Goal: Information Seeking & Learning: Understand process/instructions

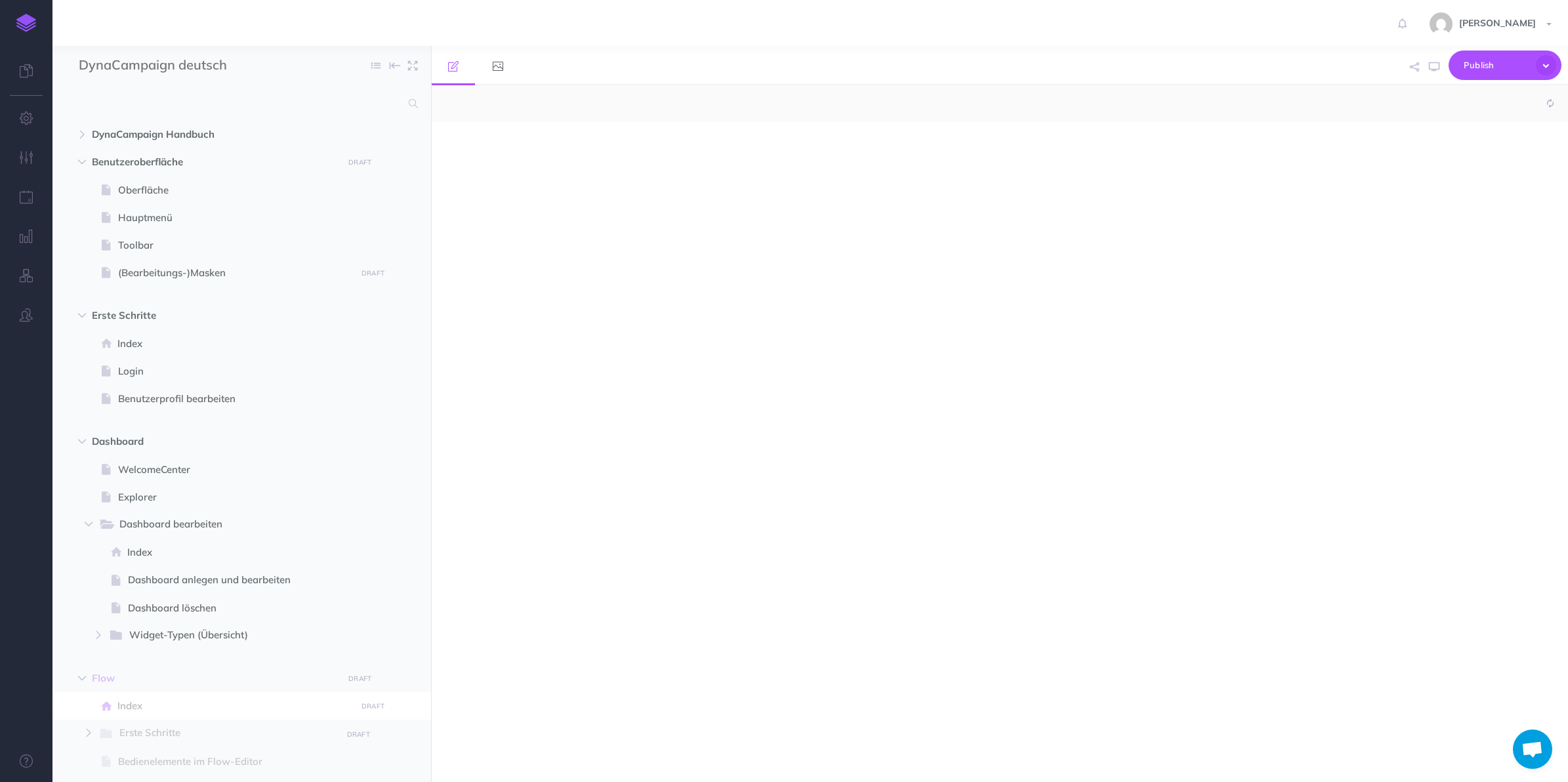
select select "null"
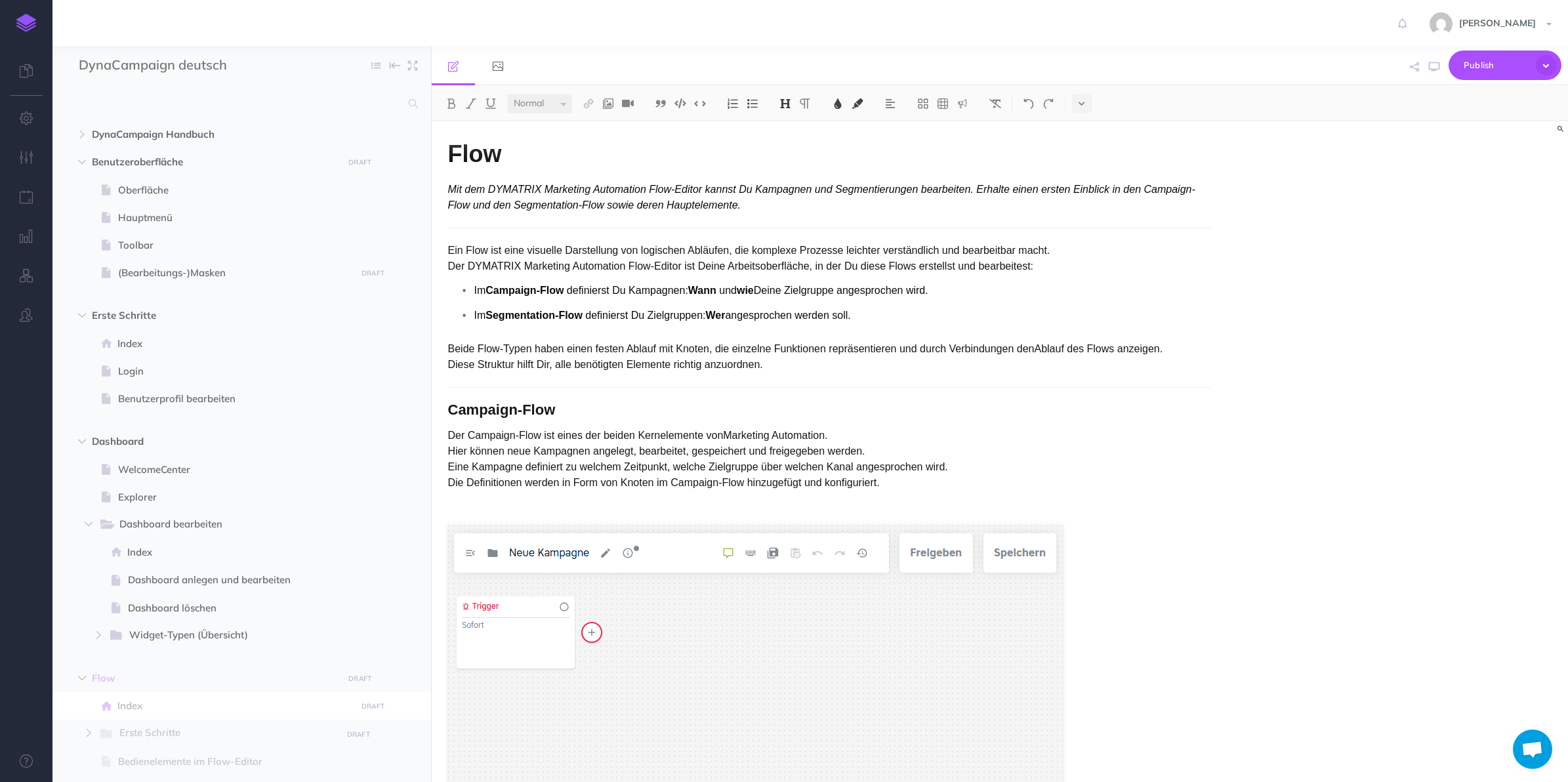
click at [1411, 300] on div "Flow Mit dem DYMATRIX Marketing Automation Flow-Editor kannst Du Kampagnen und …" at bounding box center [1000, 452] width 1137 height 661
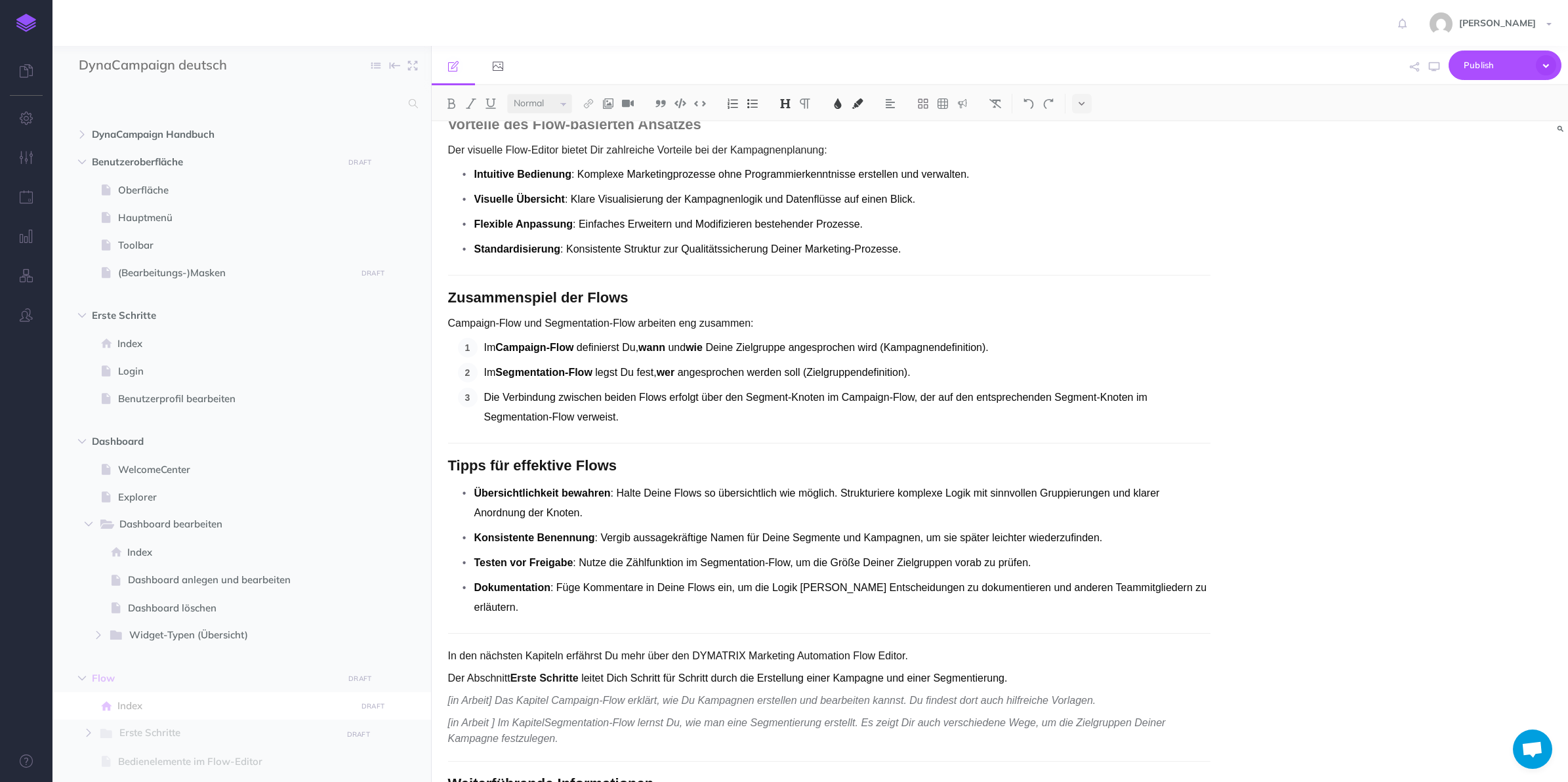
scroll to position [2222, 0]
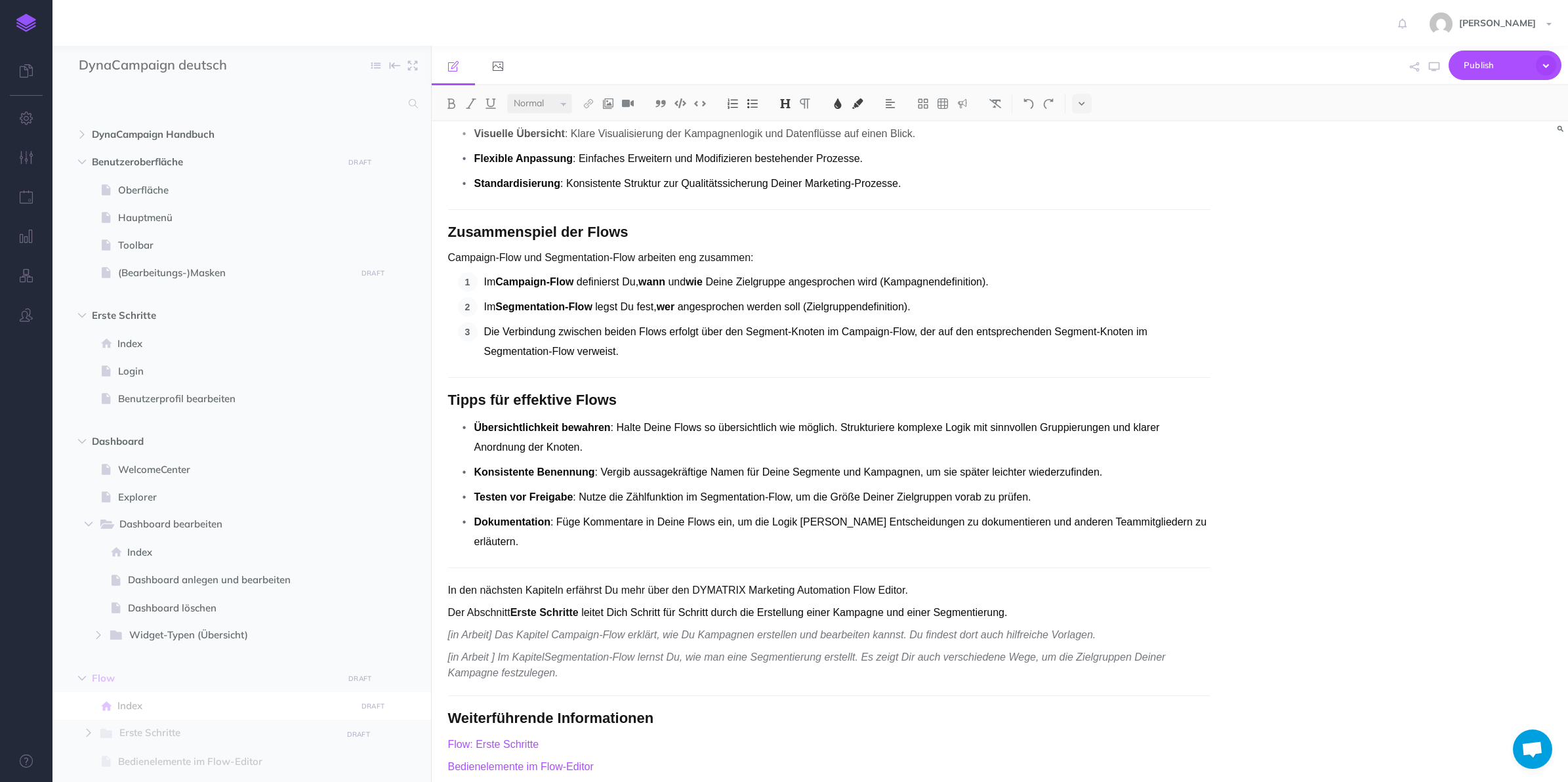
click at [82, 168] on button "button" at bounding box center [82, 162] width 23 height 16
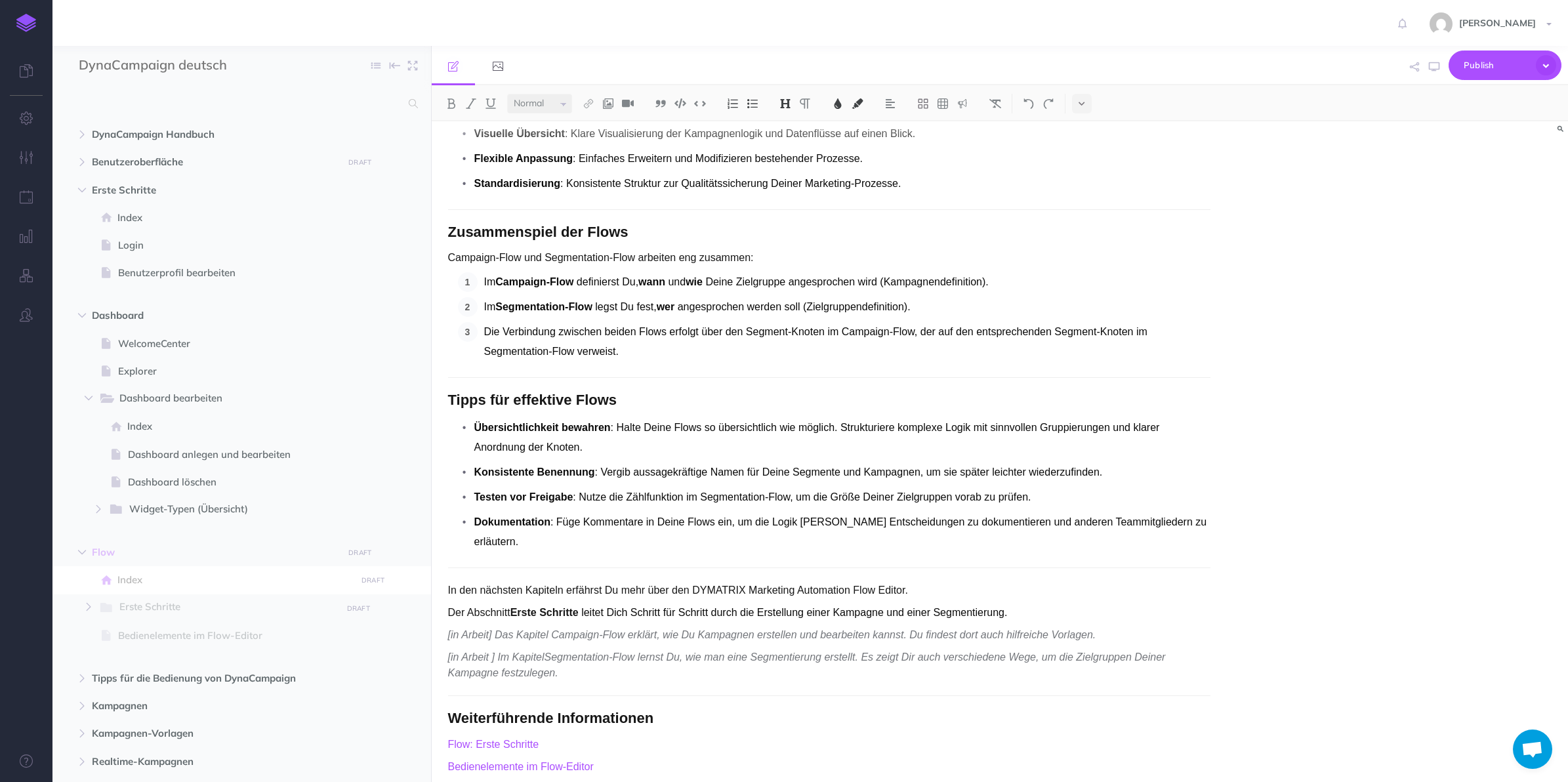
click at [82, 183] on button "button" at bounding box center [82, 190] width 23 height 16
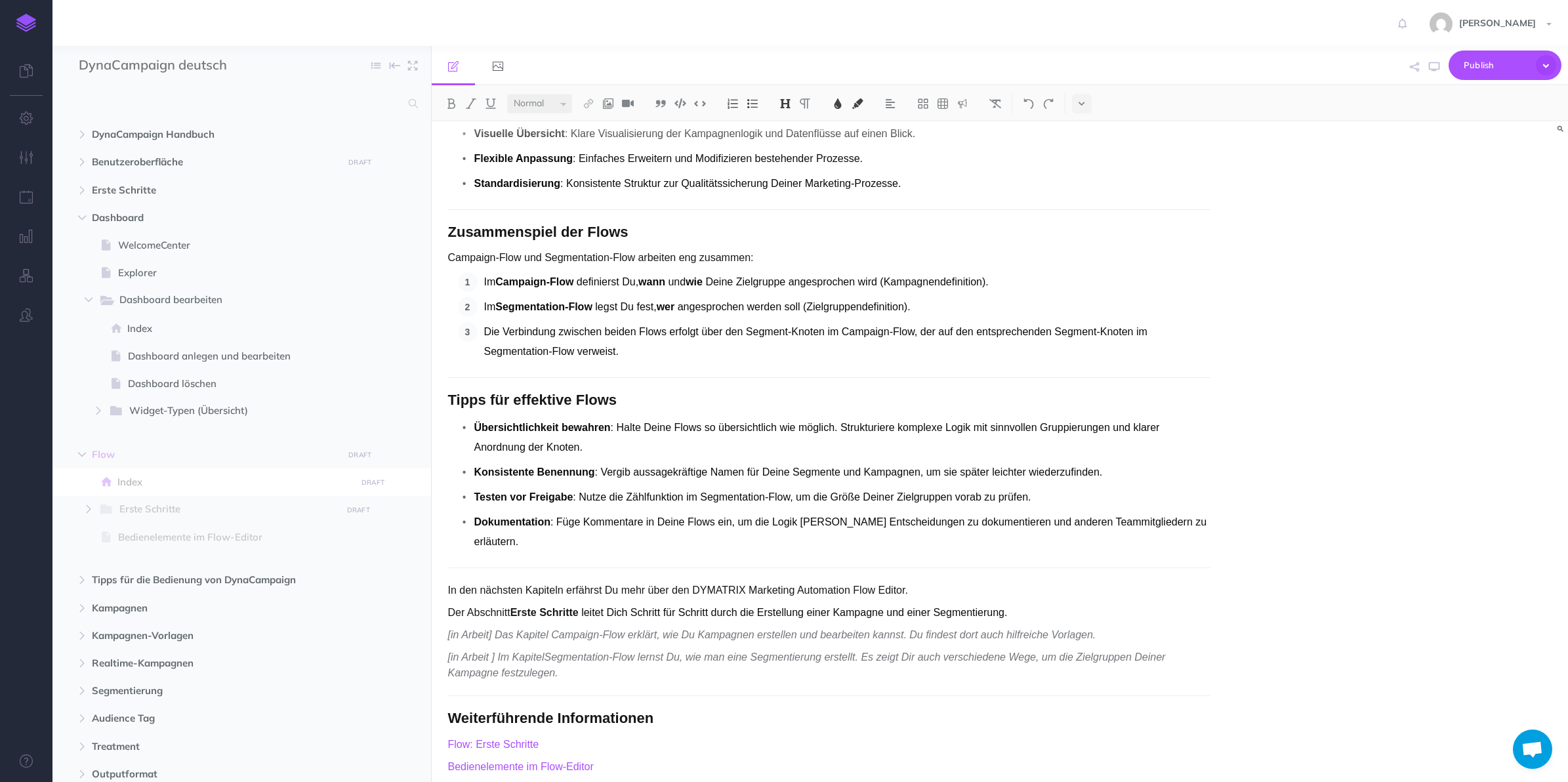
click at [79, 214] on icon "button" at bounding box center [82, 218] width 7 height 8
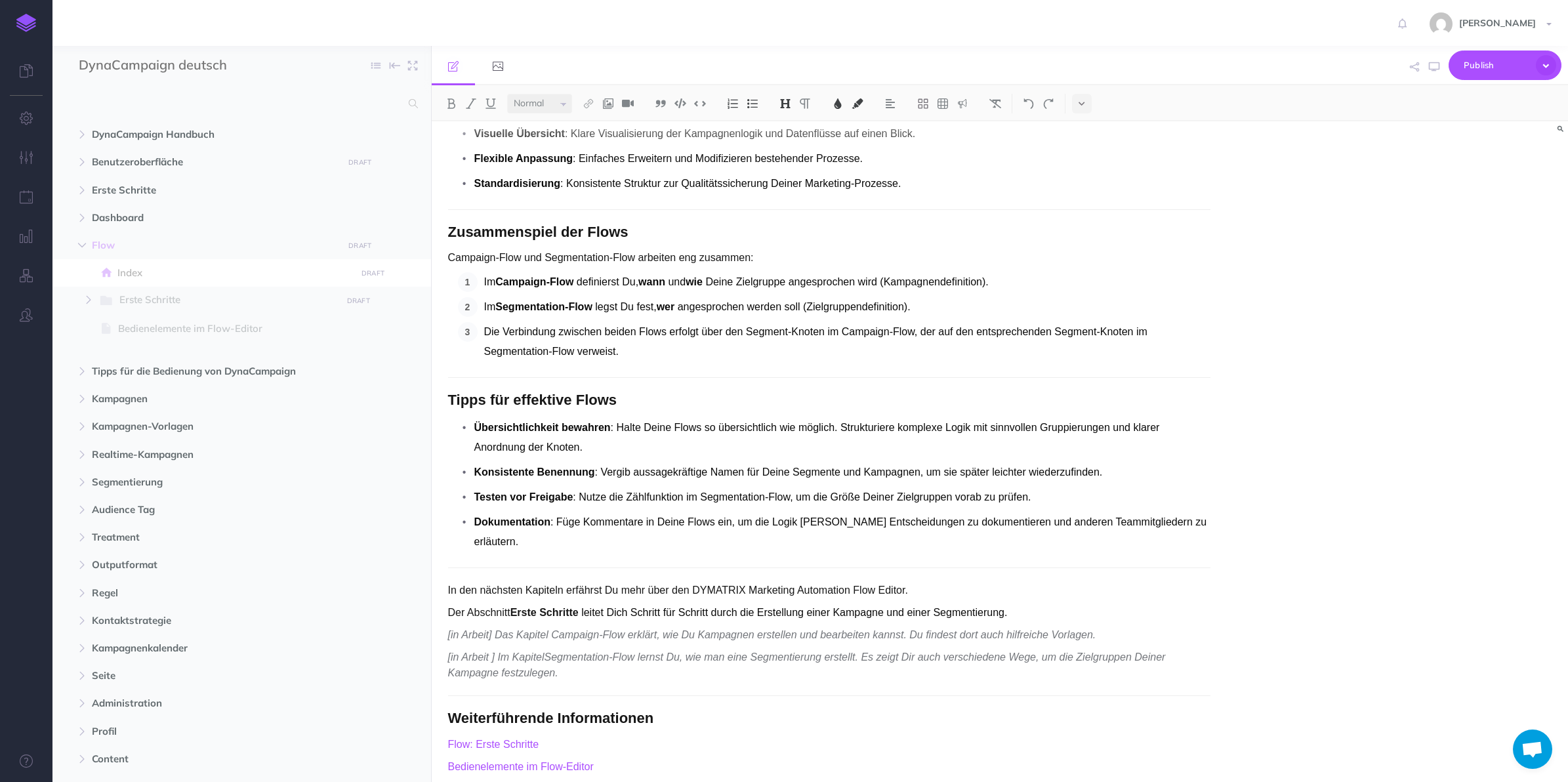
click at [148, 332] on span "Bedienelemente im Flow-Editor" at bounding box center [235, 328] width 234 height 16
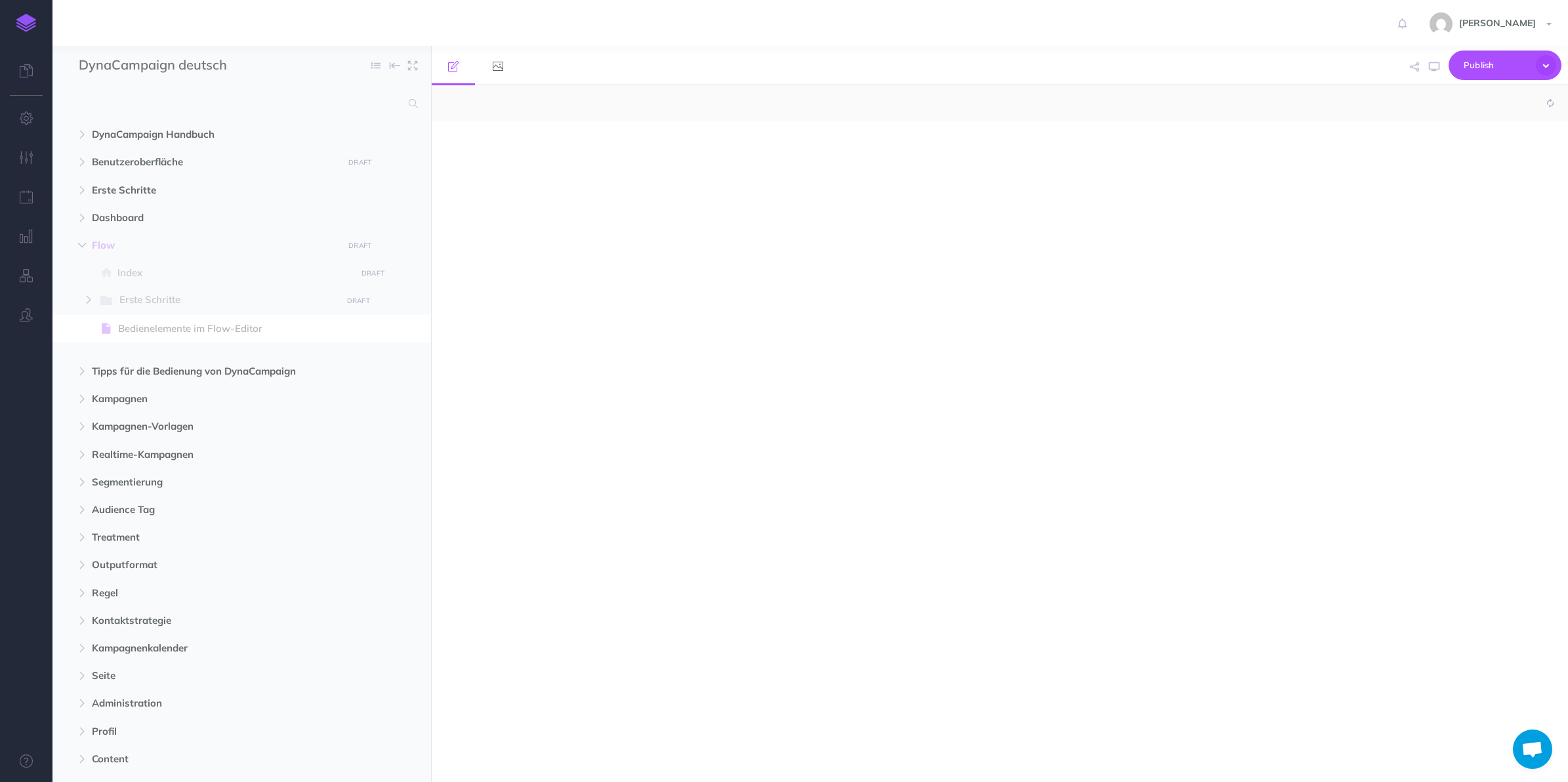
select select "null"
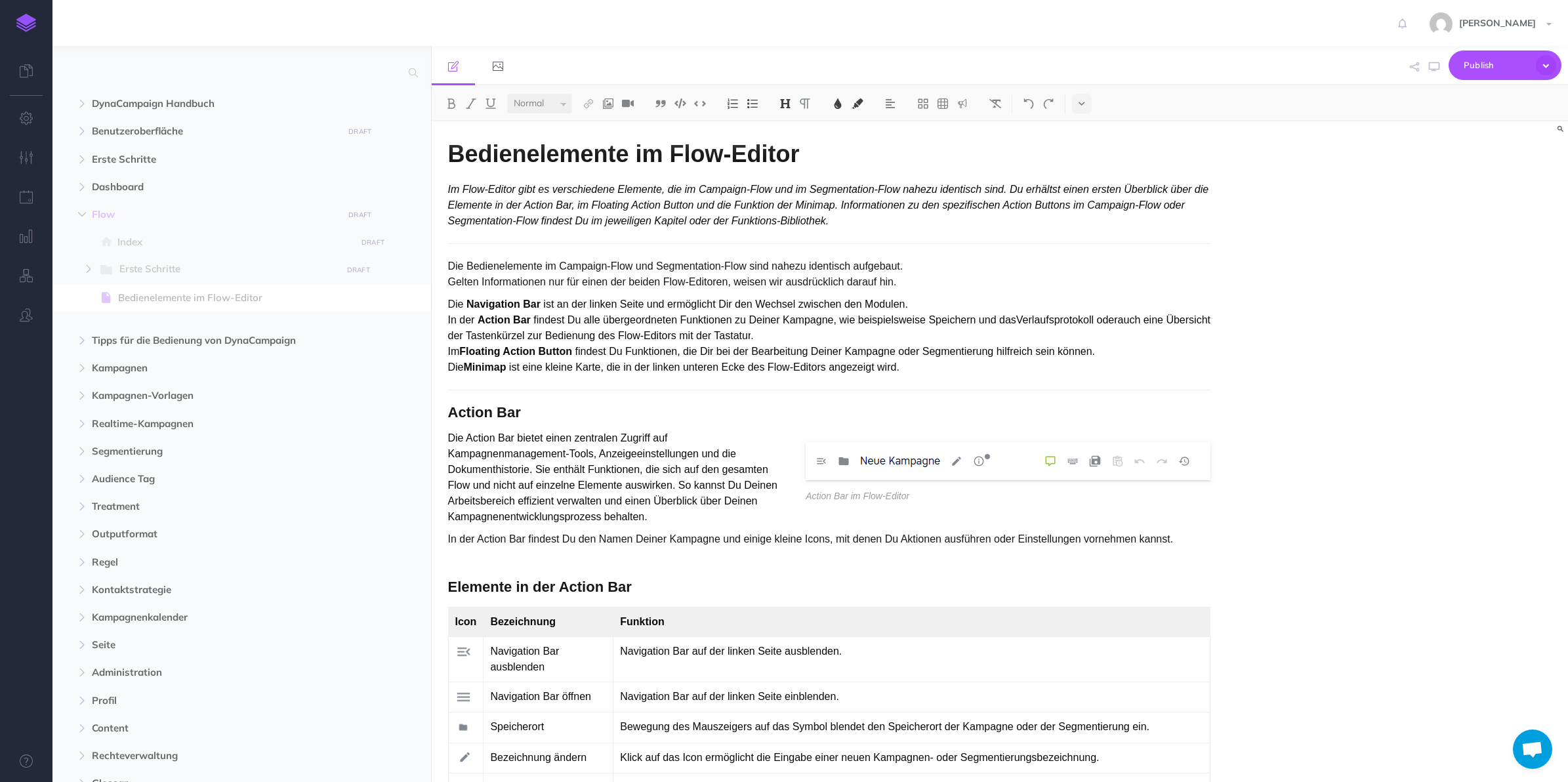
scroll to position [33, 0]
click at [1448, 365] on div "Bedienelemente im Flow-Editor Im Flow-Editor gibt es verschiedene Elemente, die…" at bounding box center [1000, 452] width 1137 height 661
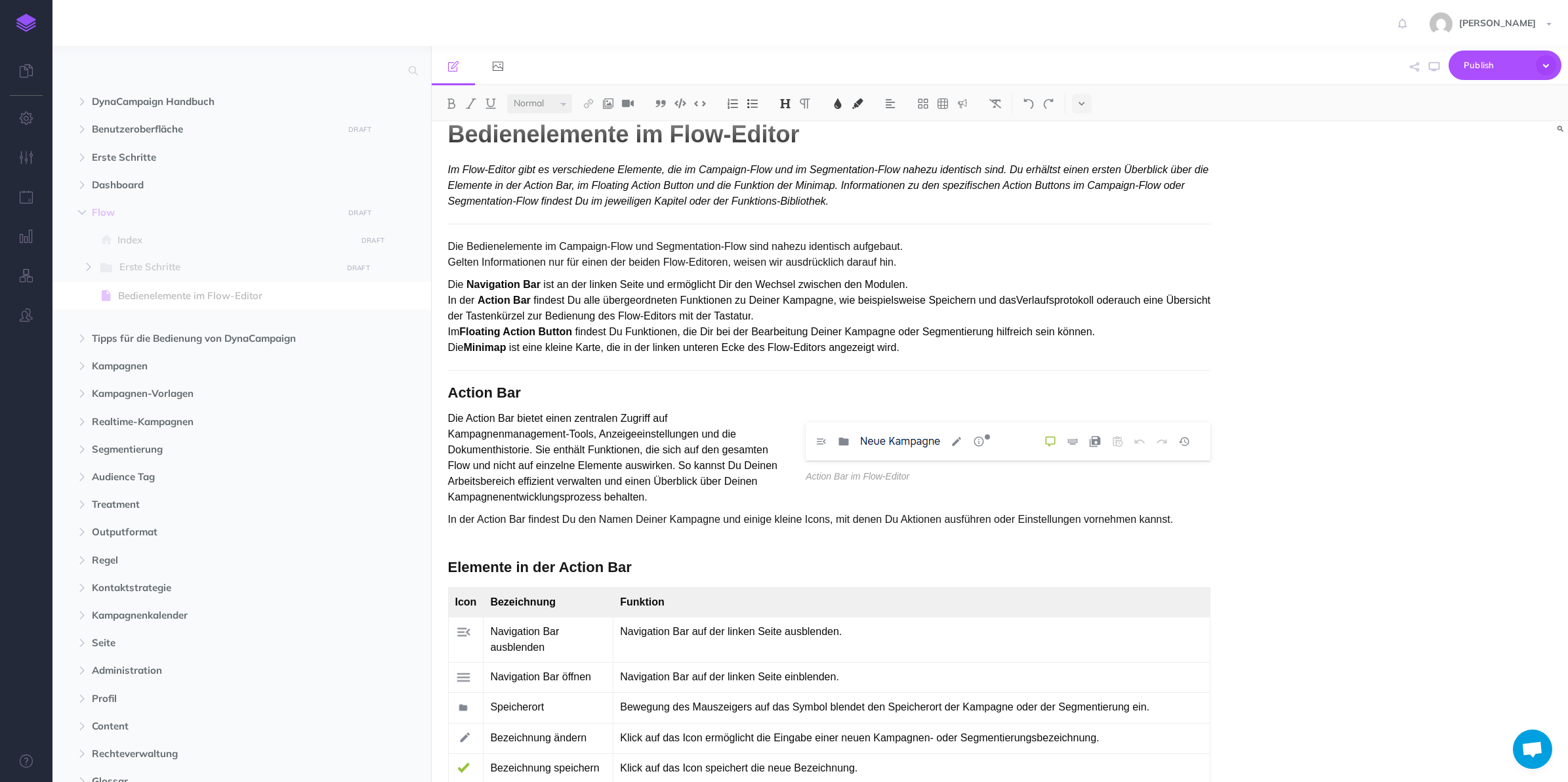
scroll to position [0, 0]
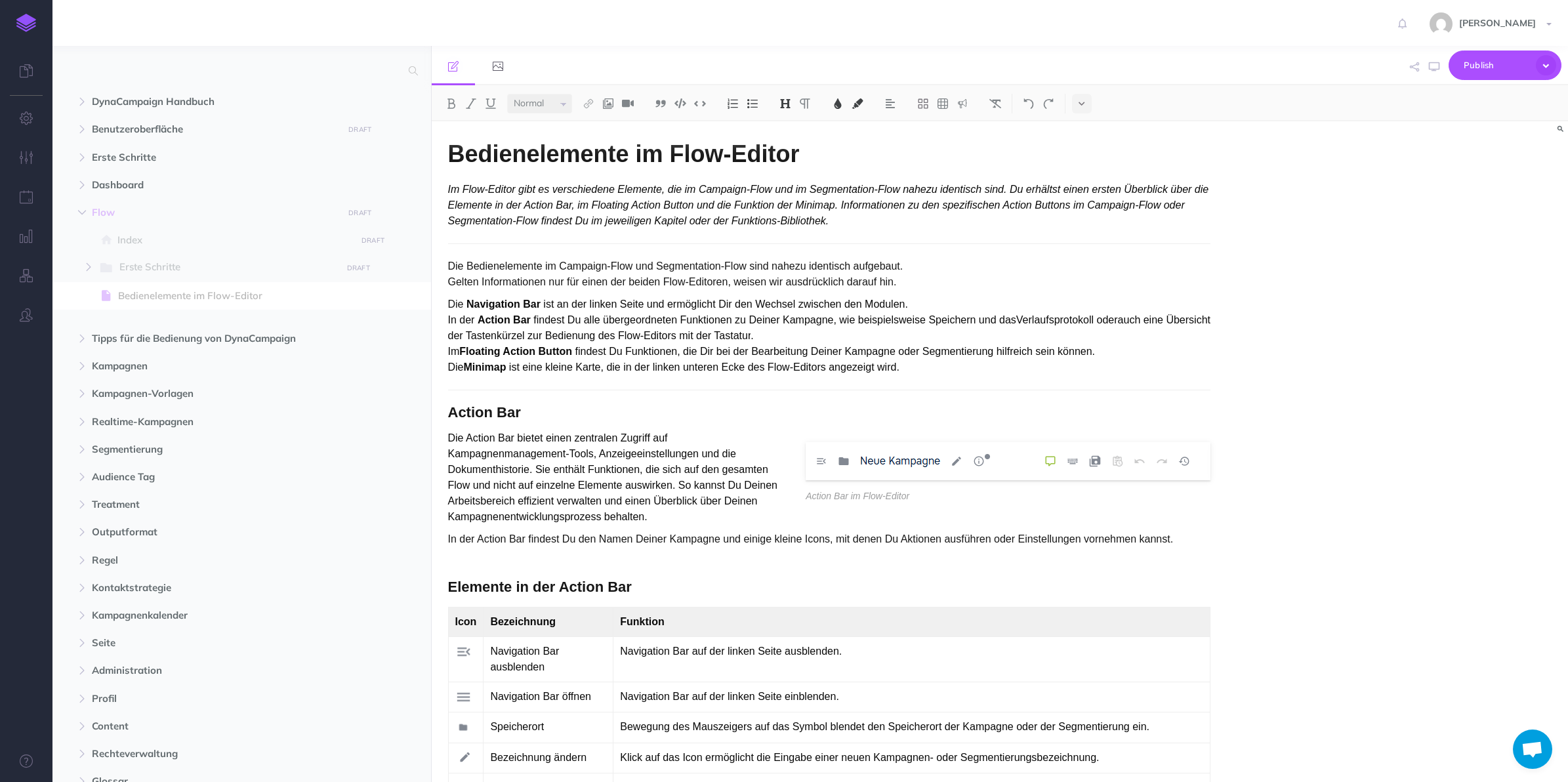
click at [89, 269] on icon "button" at bounding box center [88, 267] width 7 height 8
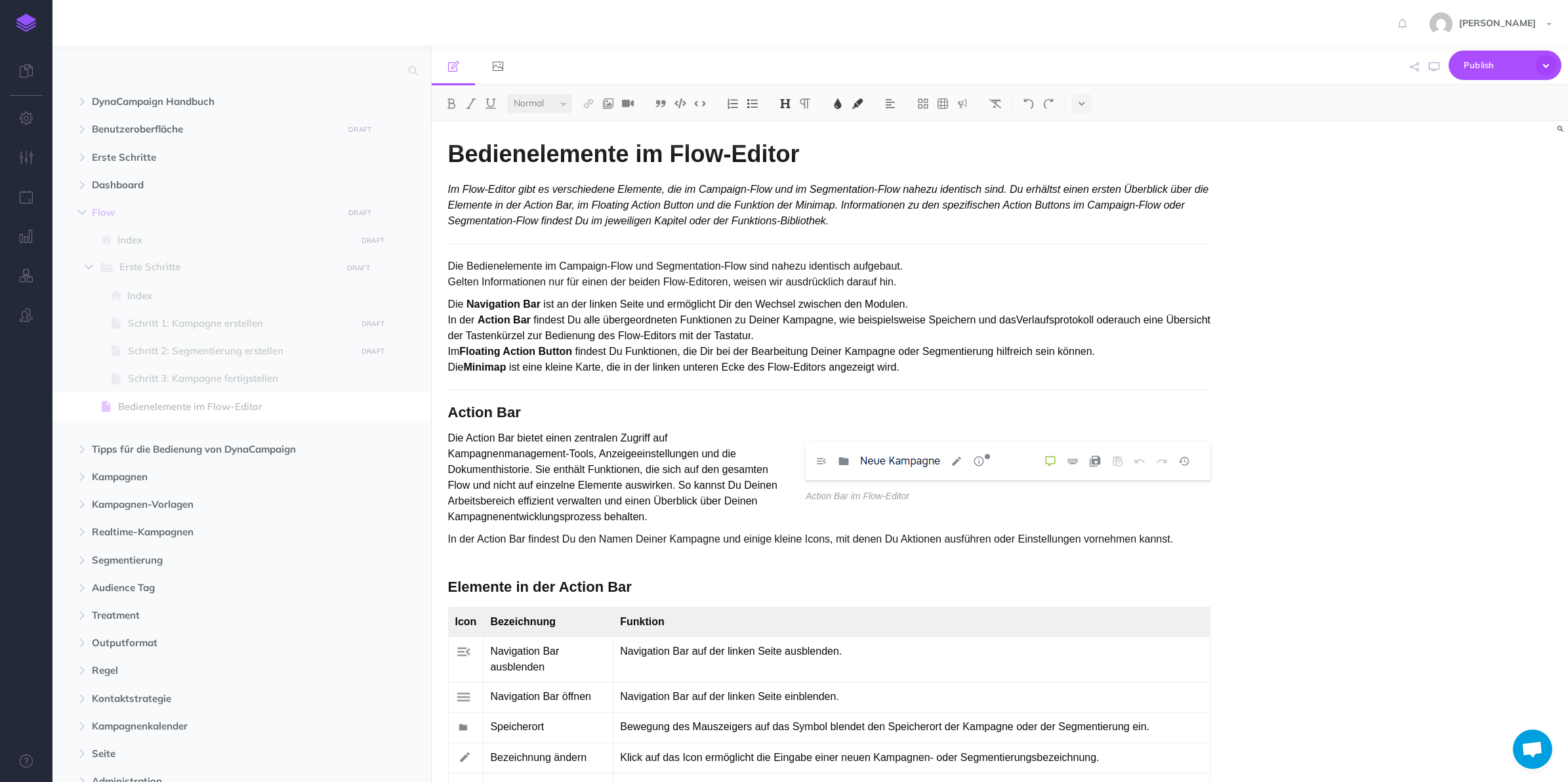
click at [191, 273] on span "Erste Schritte" at bounding box center [226, 268] width 214 height 17
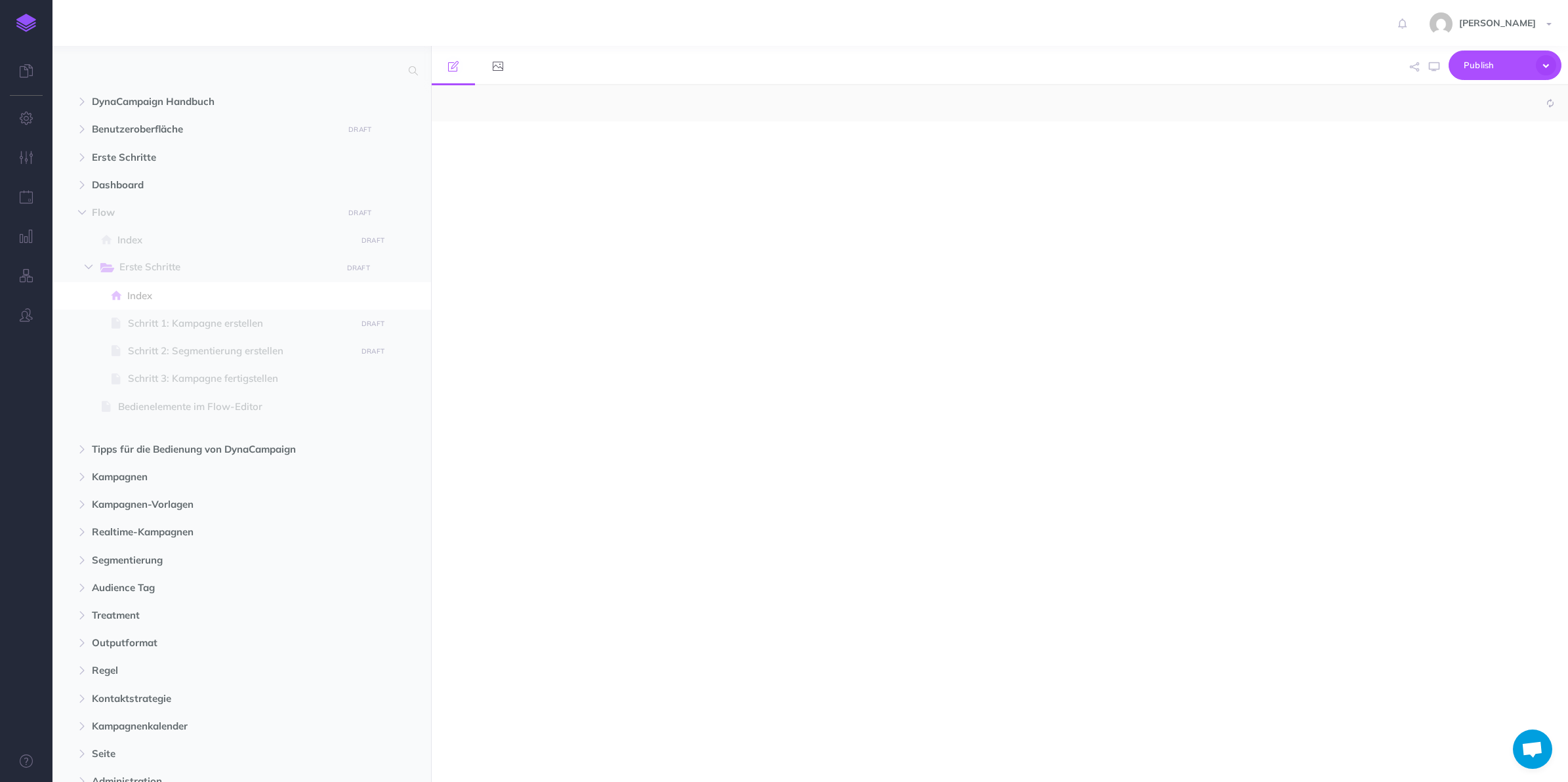
click at [181, 296] on span "Index" at bounding box center [240, 295] width 225 height 16
click at [177, 323] on span "Schritt 1: Kampagne erstellen" at bounding box center [240, 323] width 224 height 16
click at [172, 266] on span "Erste Schritte" at bounding box center [226, 268] width 214 height 17
select select "null"
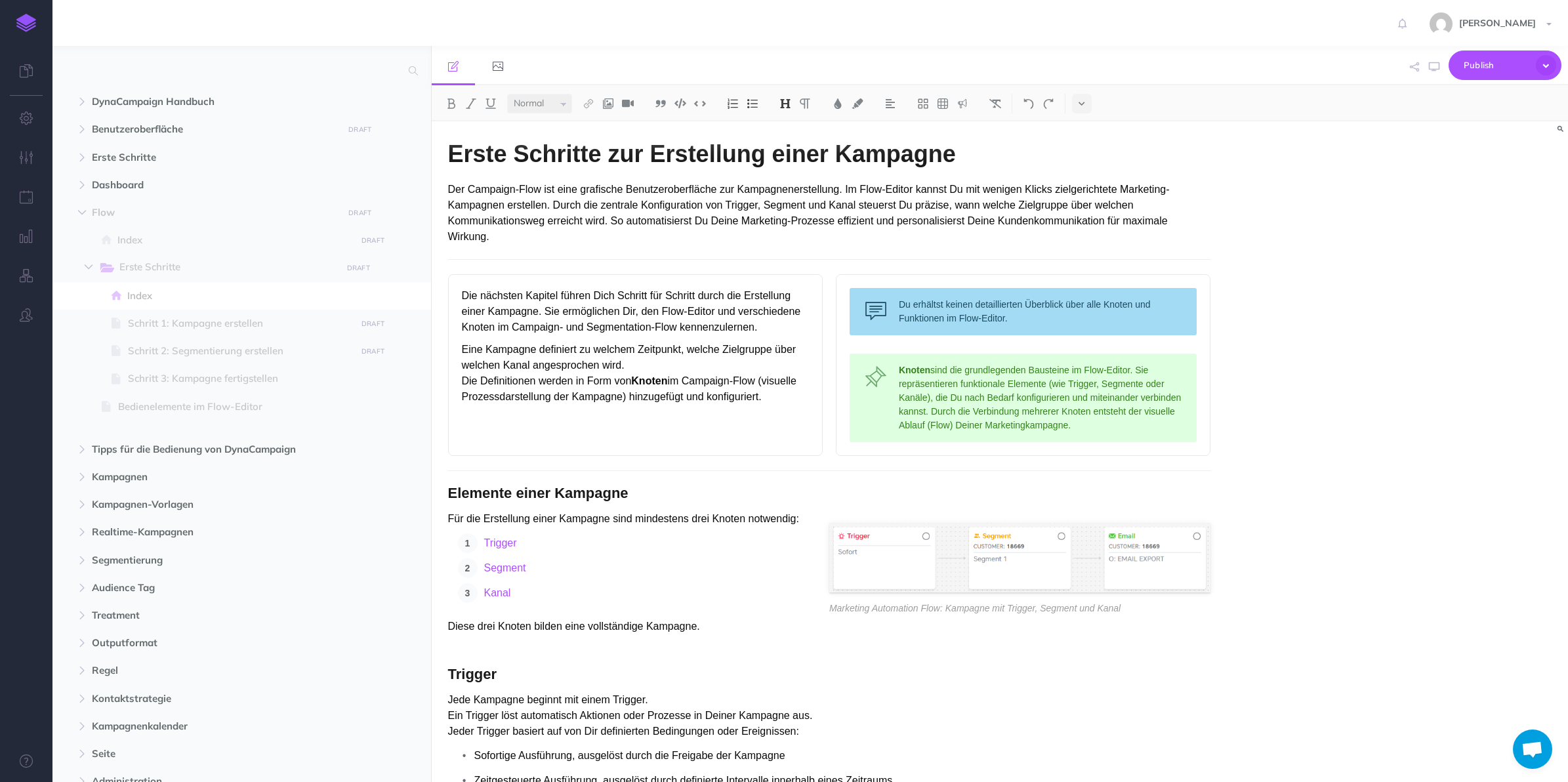
click at [143, 268] on span "Erste Schritte" at bounding box center [226, 268] width 214 height 17
click at [1548, 359] on div "Erste Schritte zur Erstellung einer Kampagne Der Campaign-Flow ist eine grafisc…" at bounding box center [1000, 452] width 1137 height 661
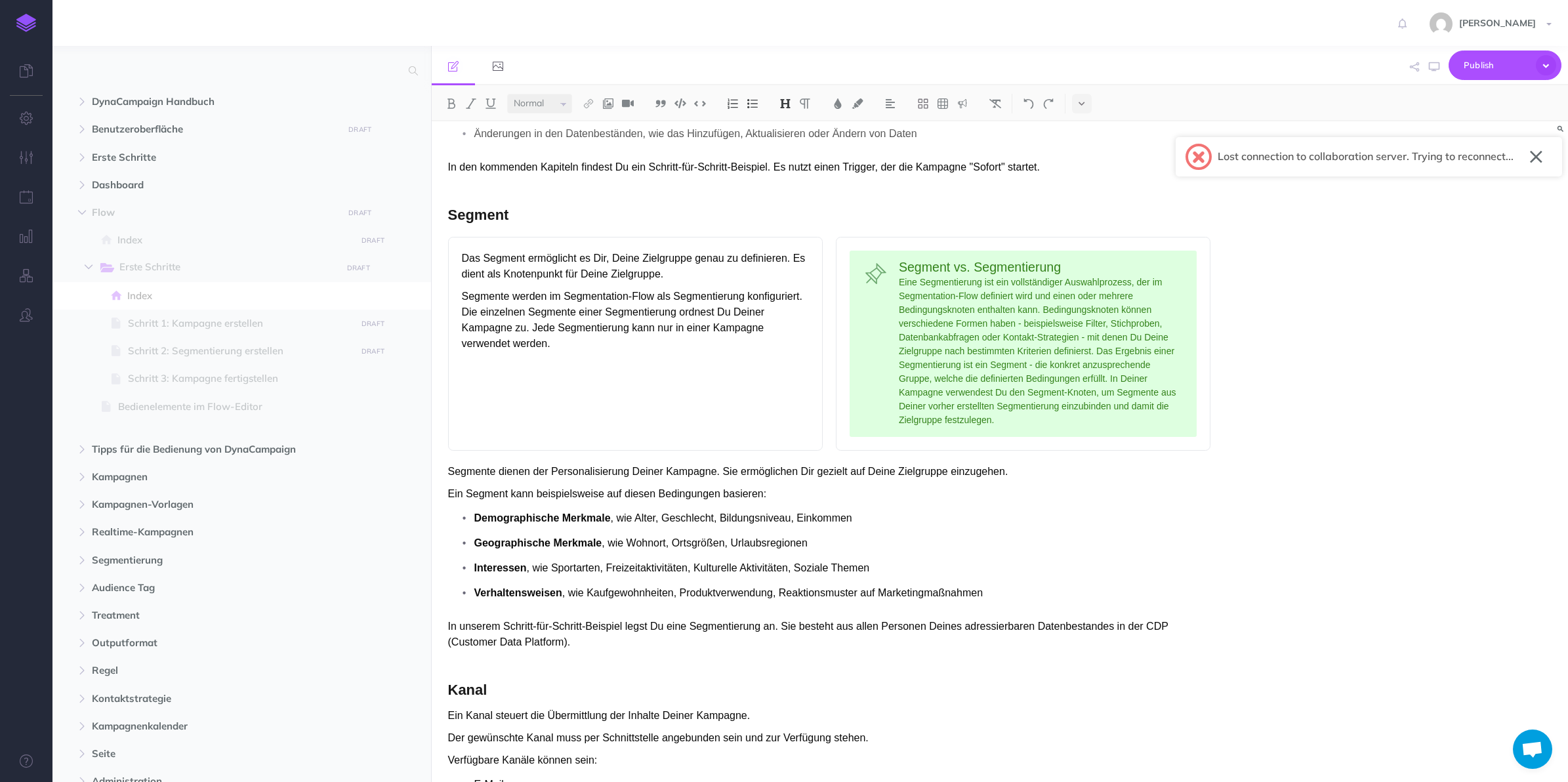
scroll to position [755, 0]
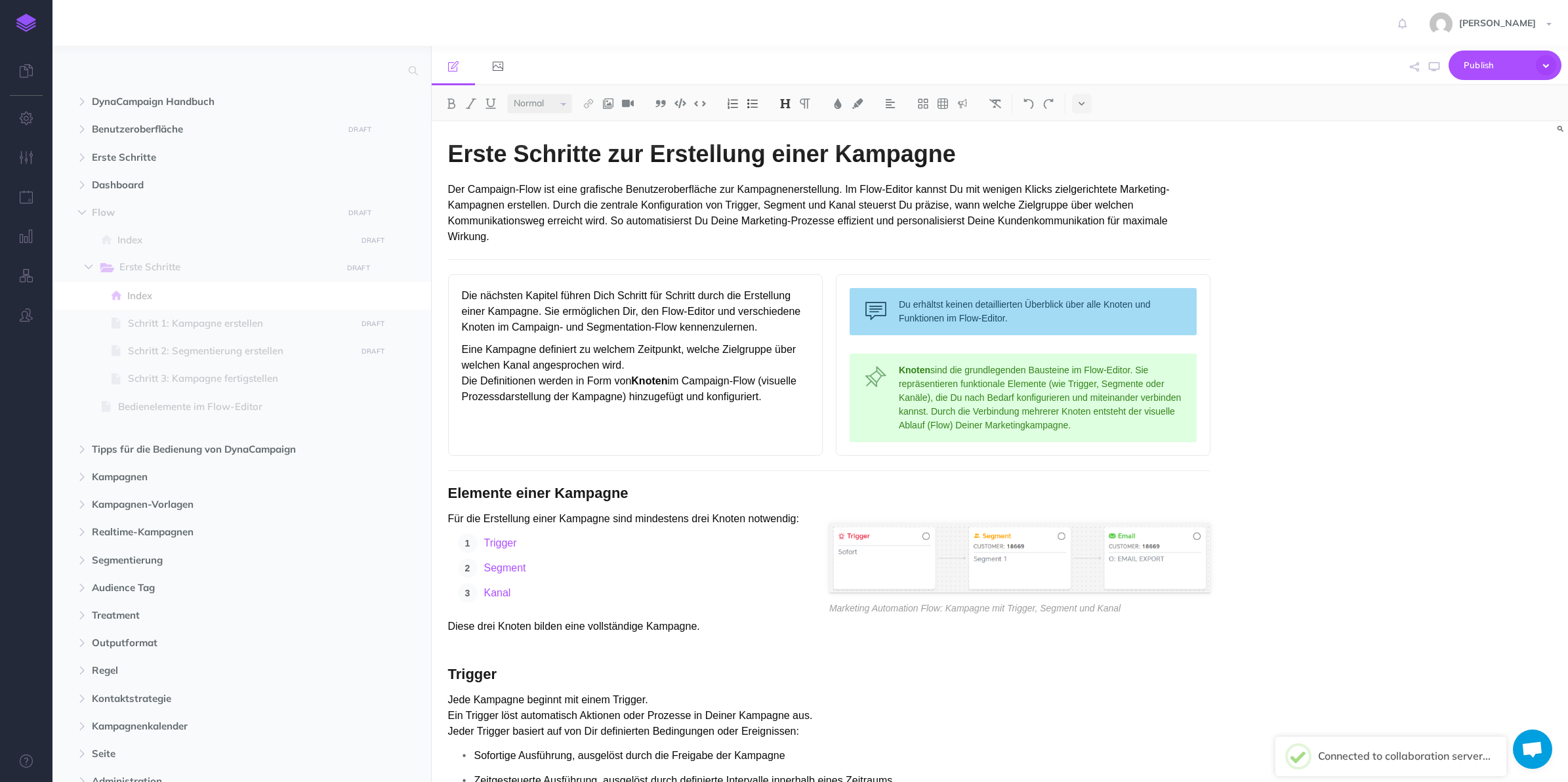
click at [1548, 359] on div "Erste Schritte zur Erstellung einer Kampagne Der Campaign-Flow ist eine grafisc…" at bounding box center [1000, 452] width 1137 height 661
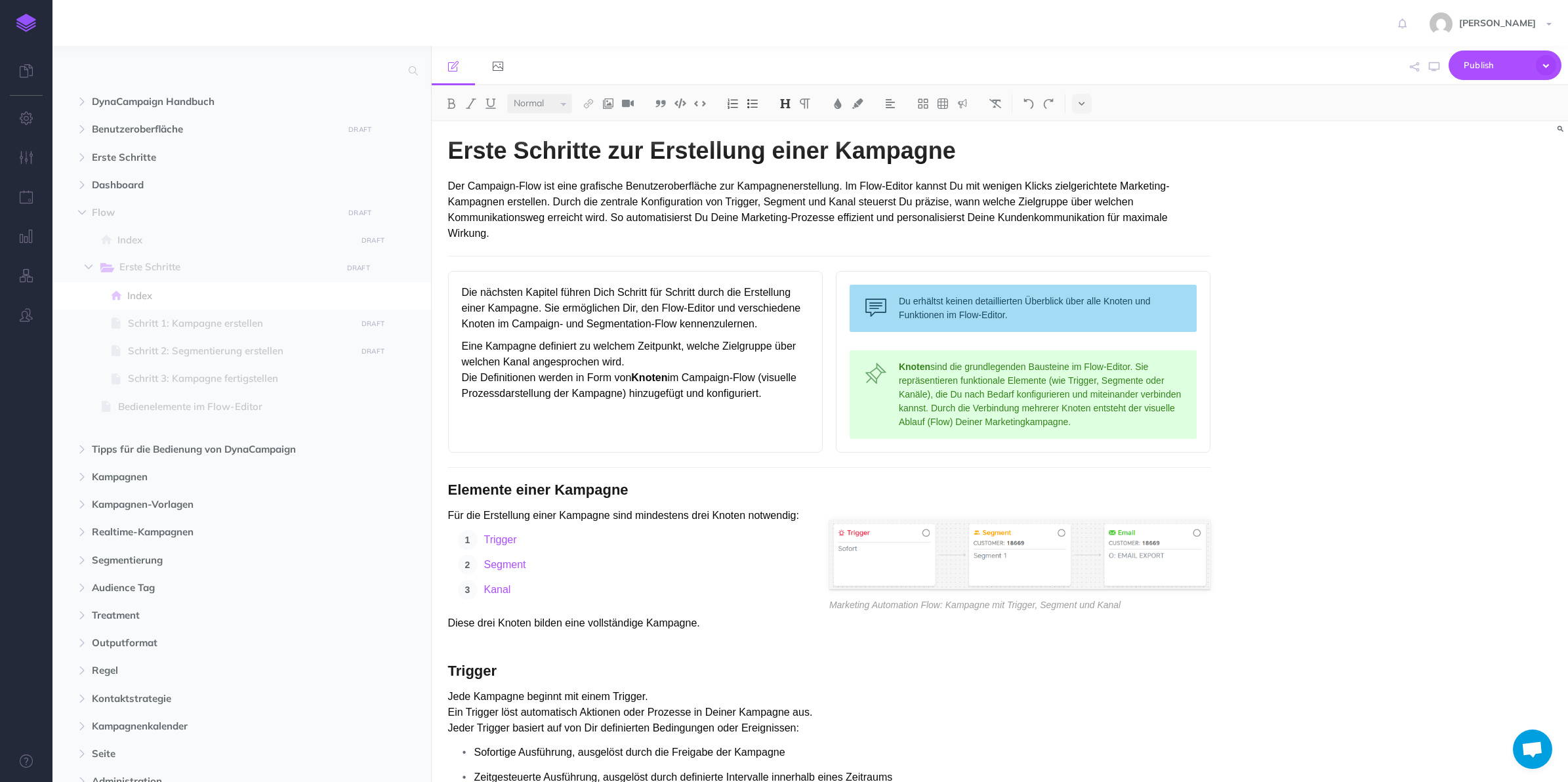
scroll to position [0, 0]
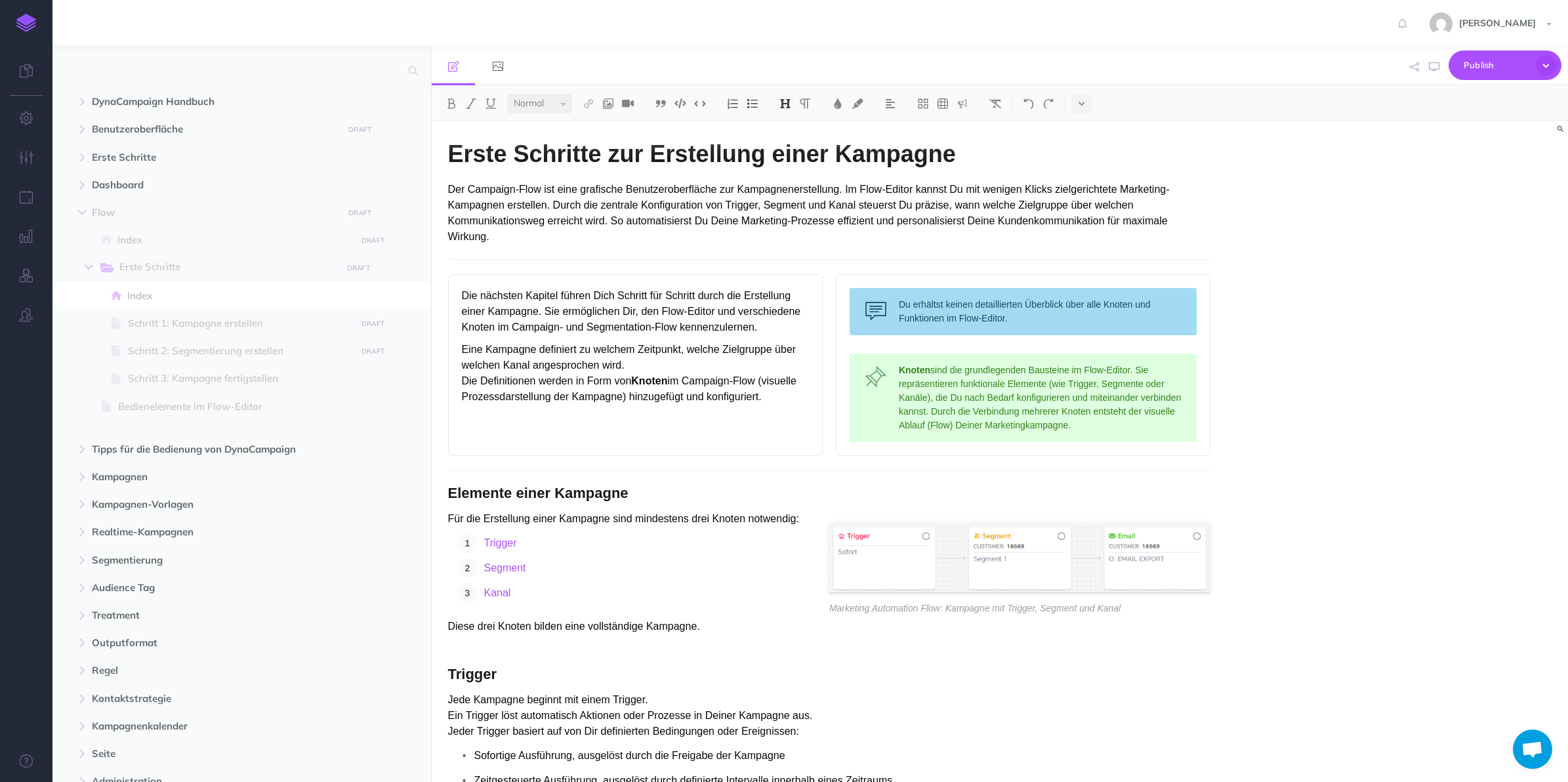
click at [157, 339] on span at bounding box center [242, 351] width 379 height 27
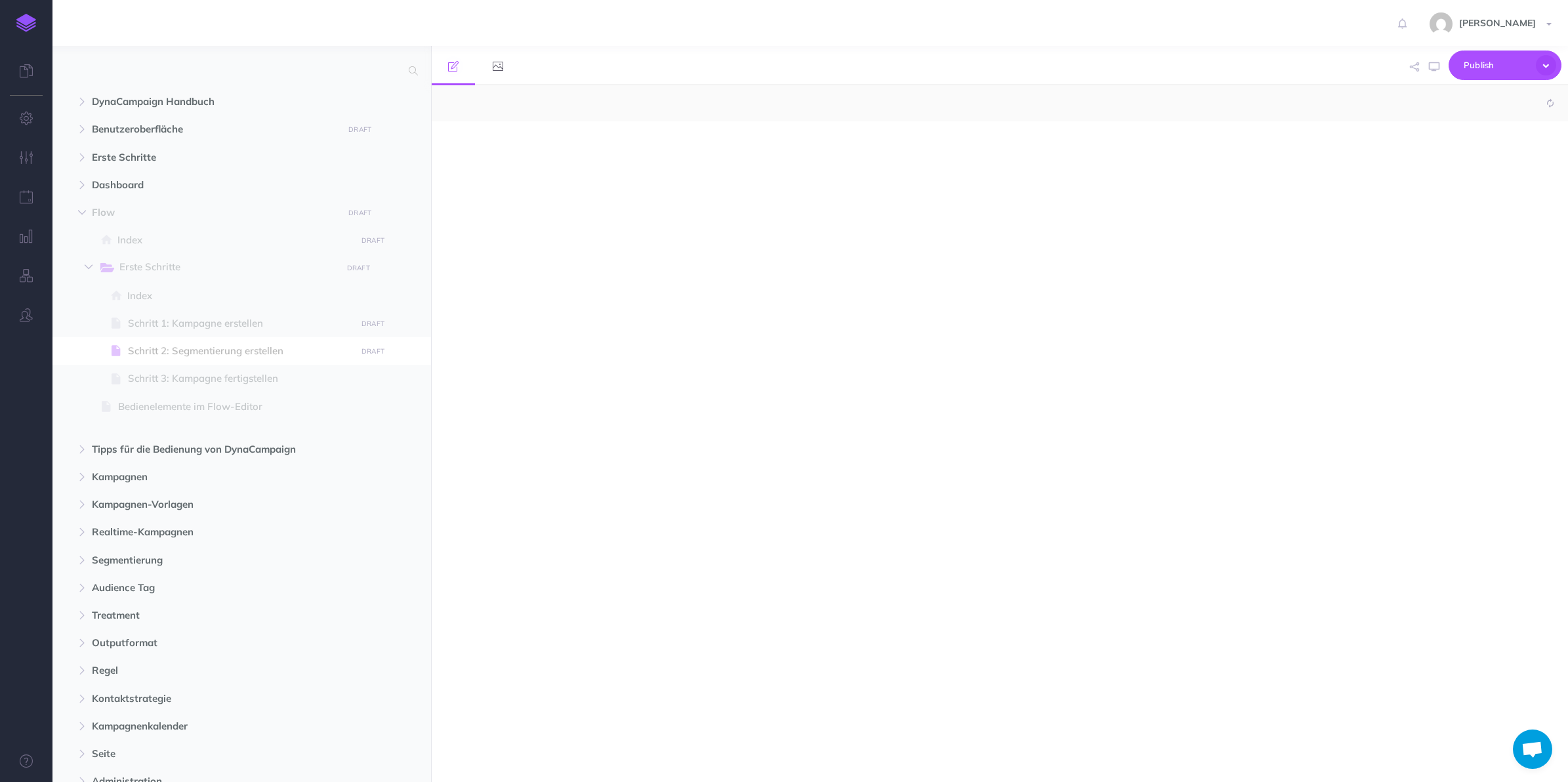
select select "null"
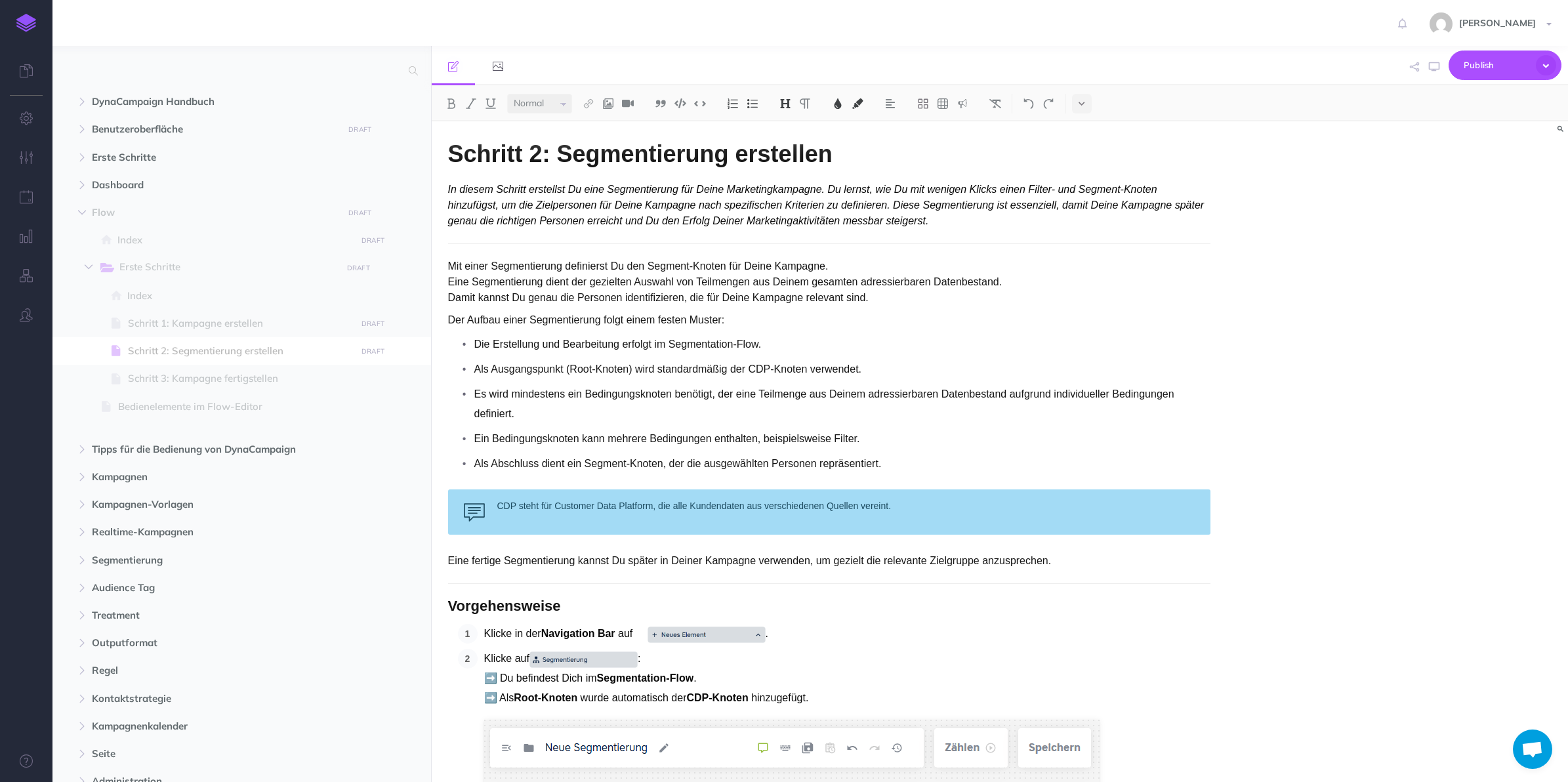
click at [172, 333] on span at bounding box center [242, 323] width 379 height 27
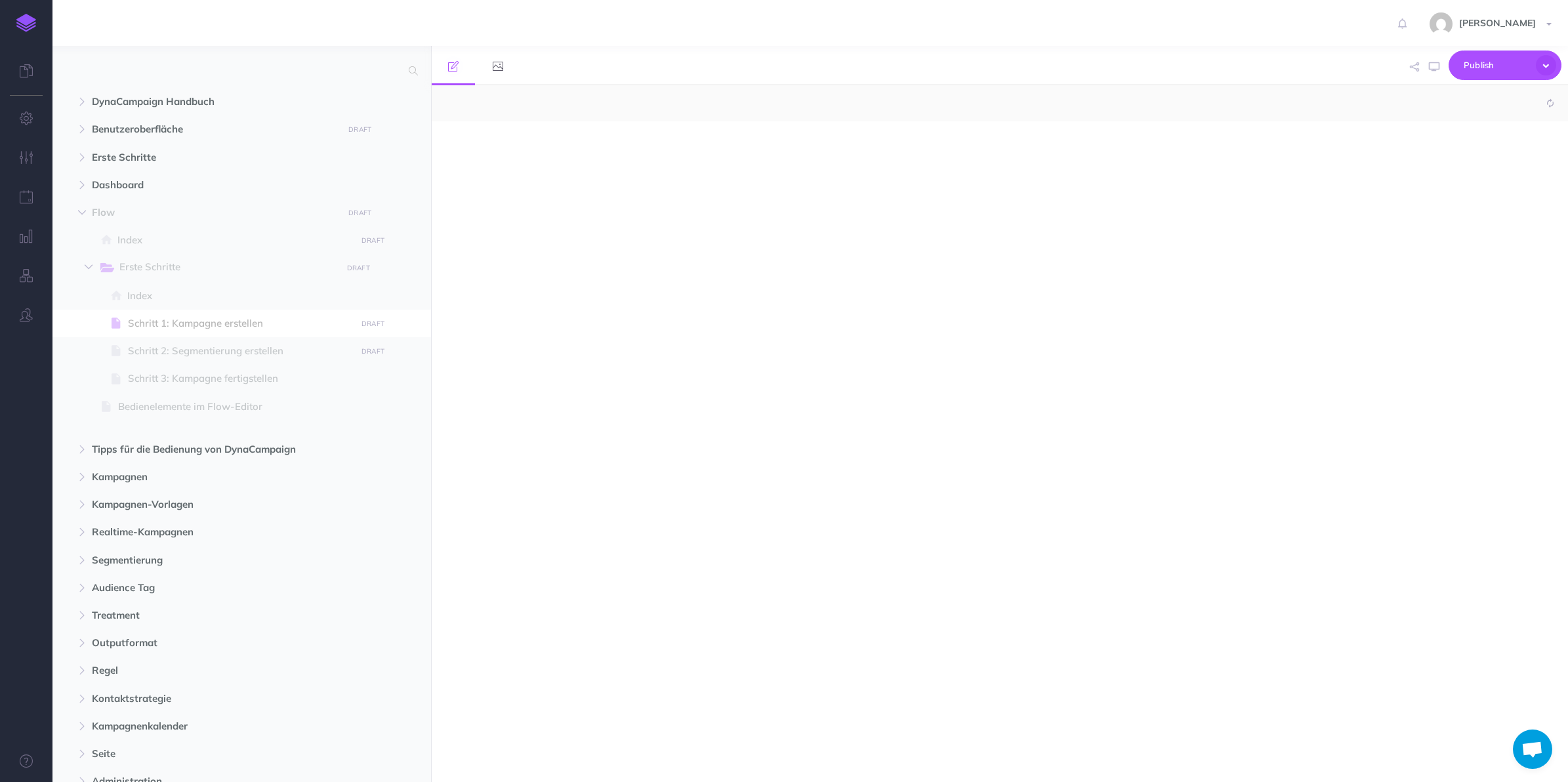
select select "null"
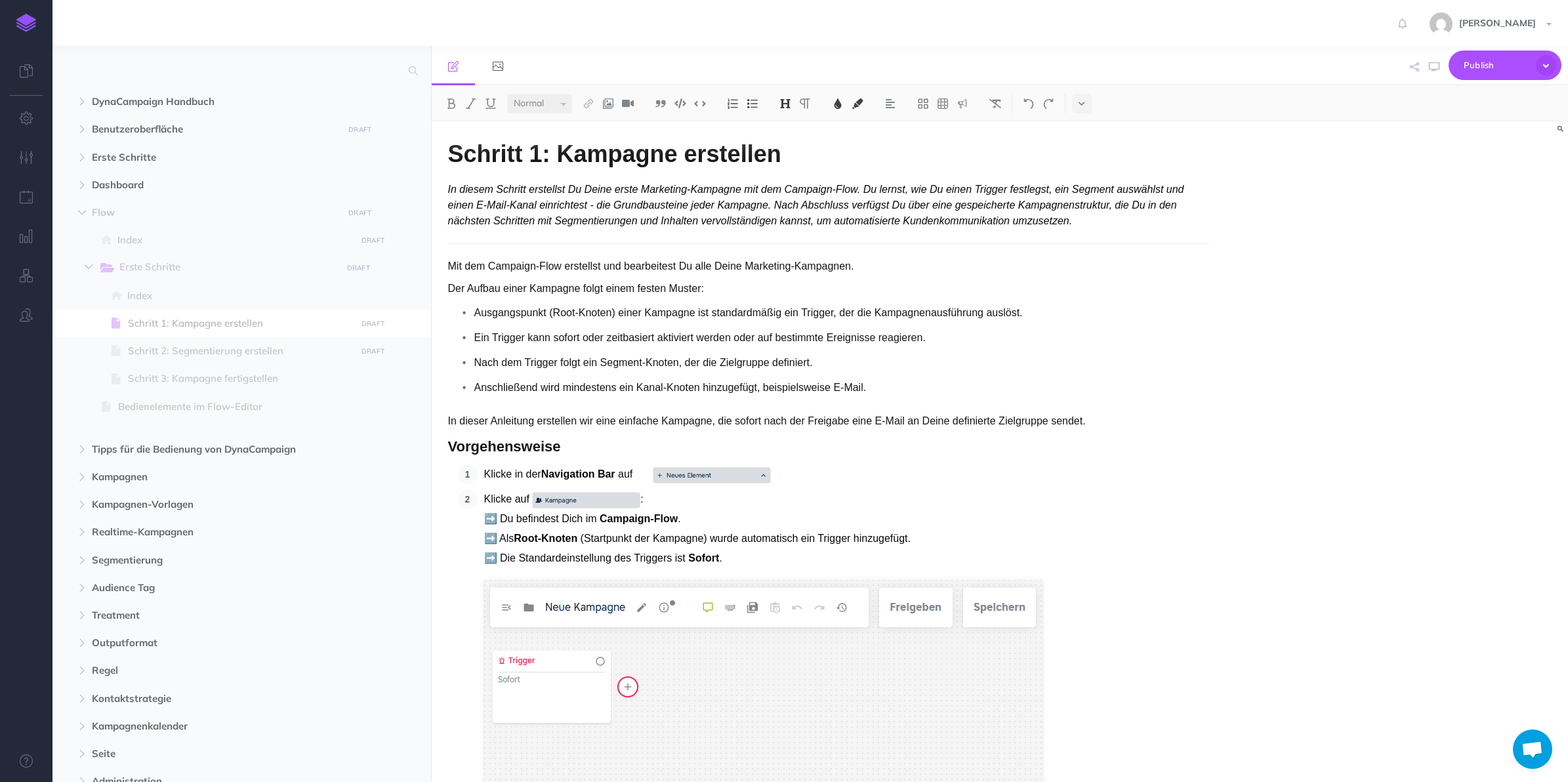
click at [191, 375] on span "Schritt 3: Kampagne fertigstellen" at bounding box center [240, 379] width 224 height 16
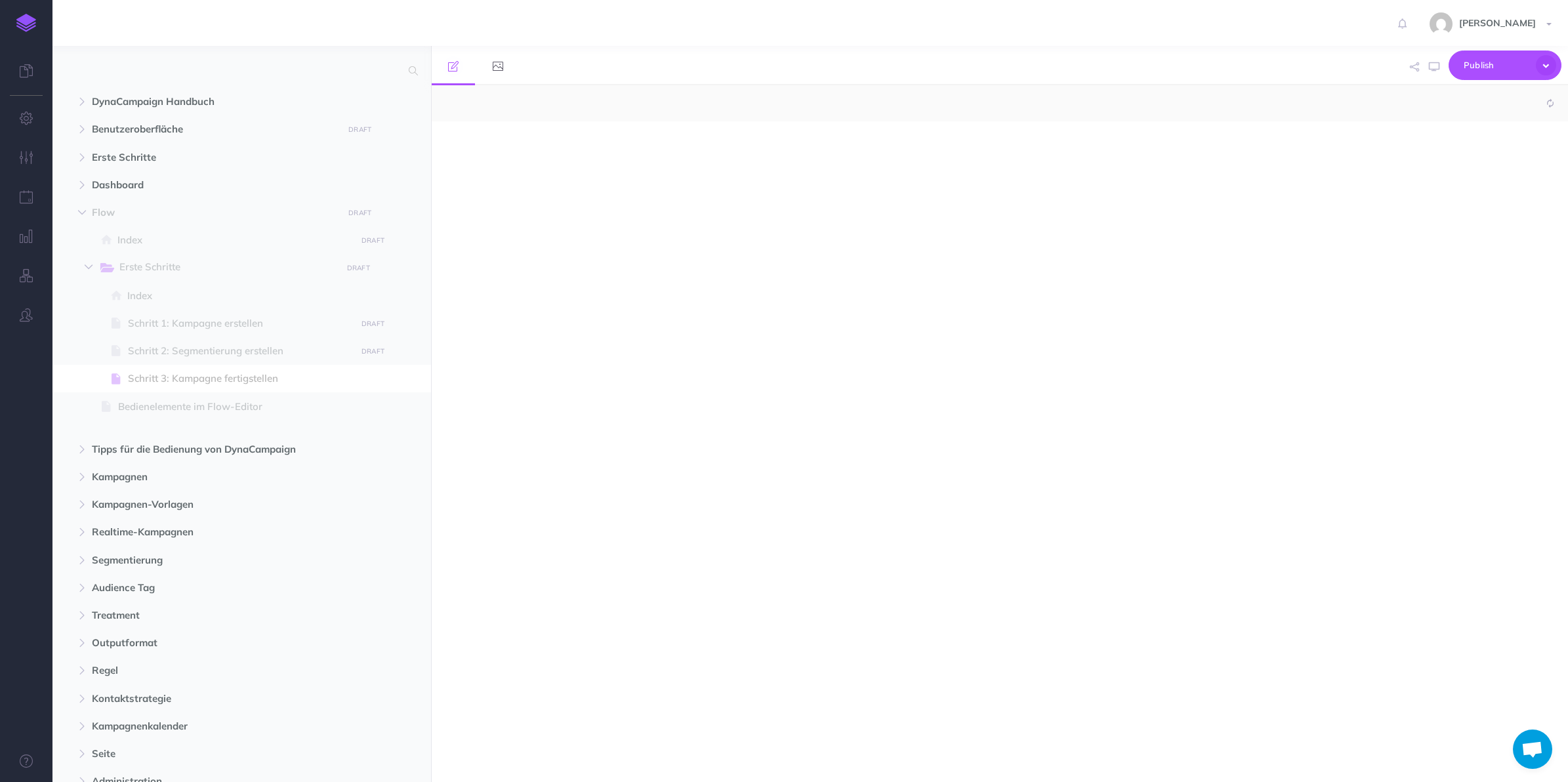
select select "null"
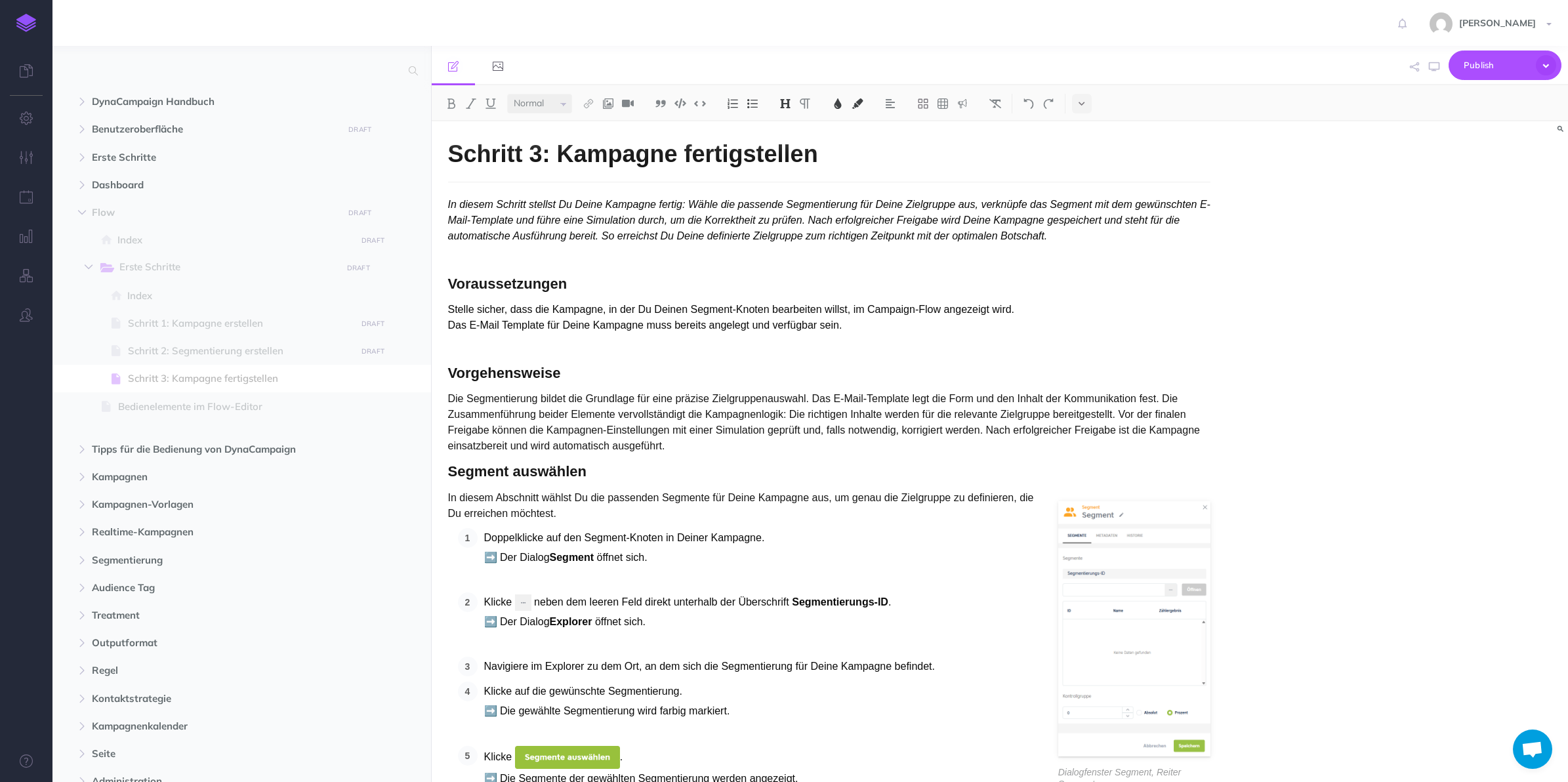
click at [187, 413] on span "Bedienelemente im Flow-Editor" at bounding box center [235, 407] width 234 height 16
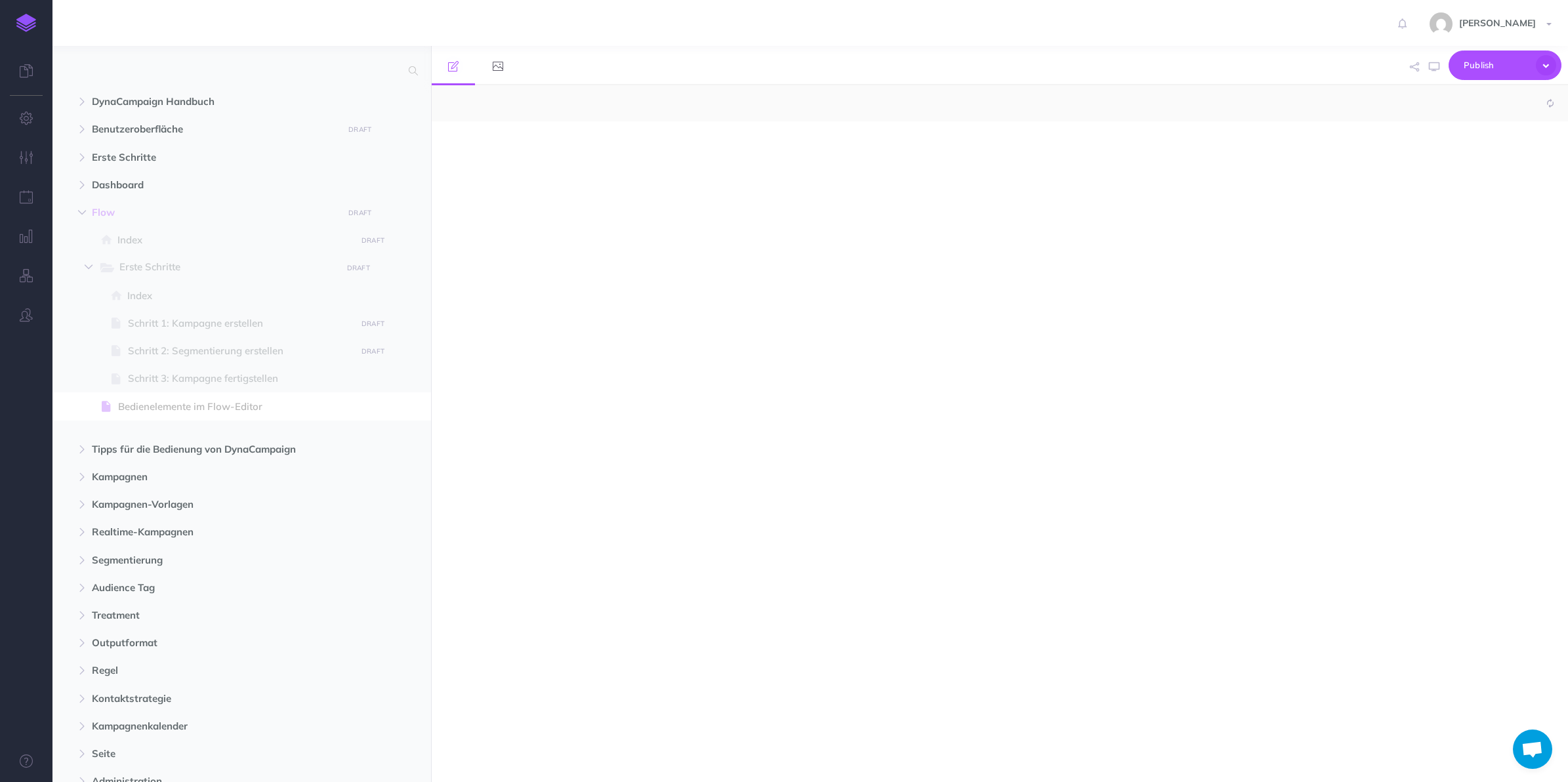
select select "null"
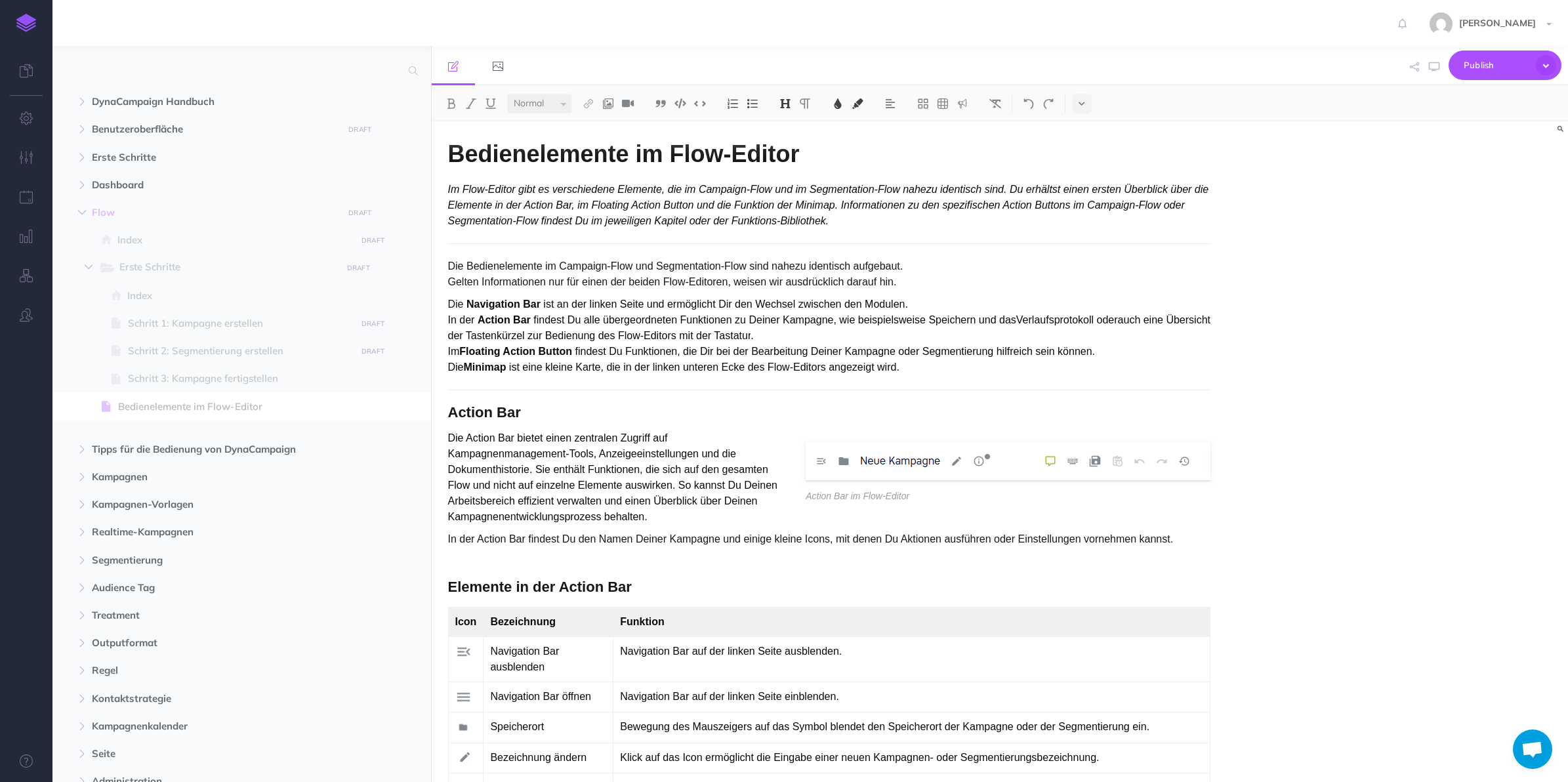
click at [246, 363] on span at bounding box center [242, 351] width 379 height 27
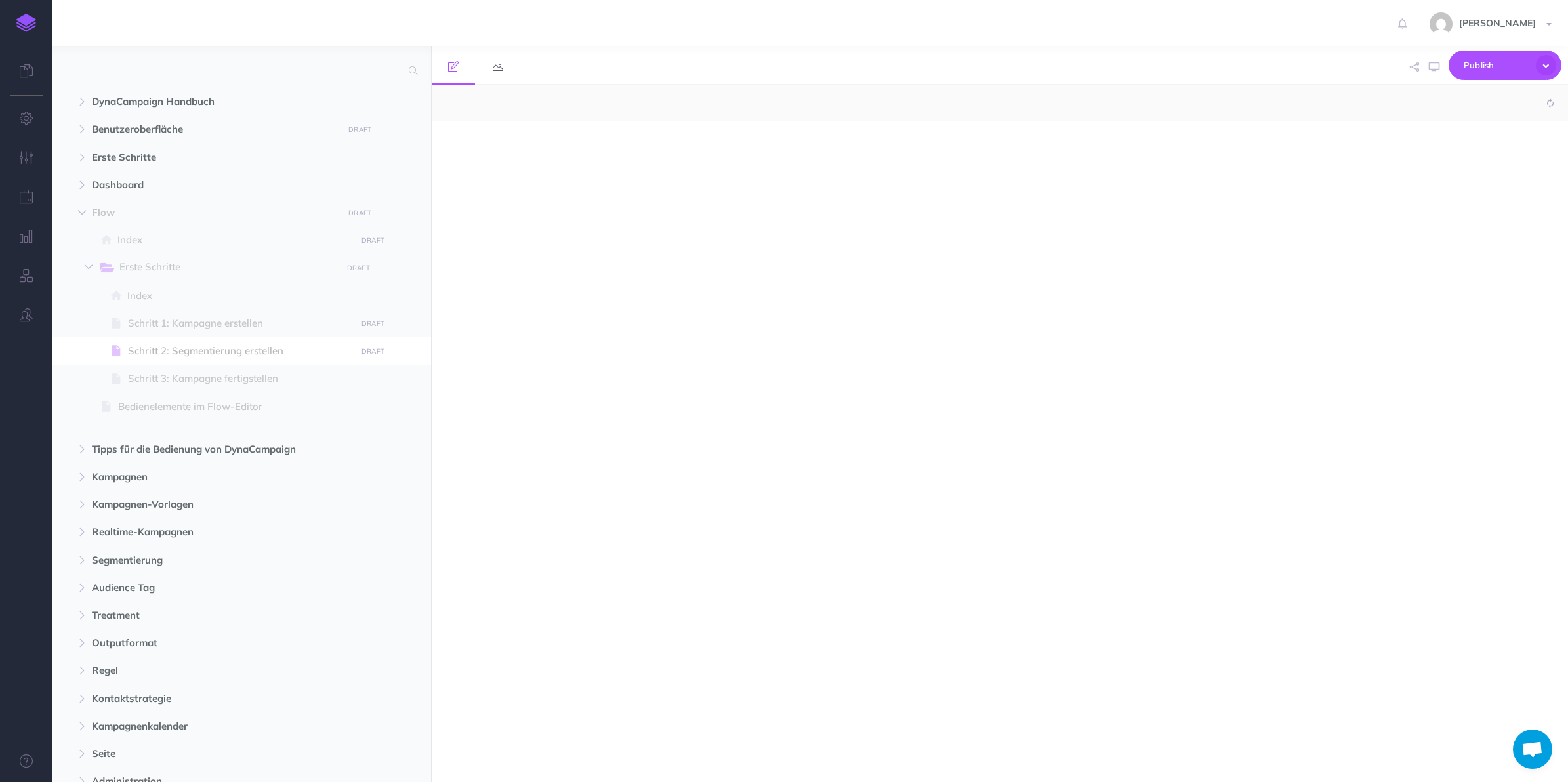
select select "null"
